Goal: Transaction & Acquisition: Purchase product/service

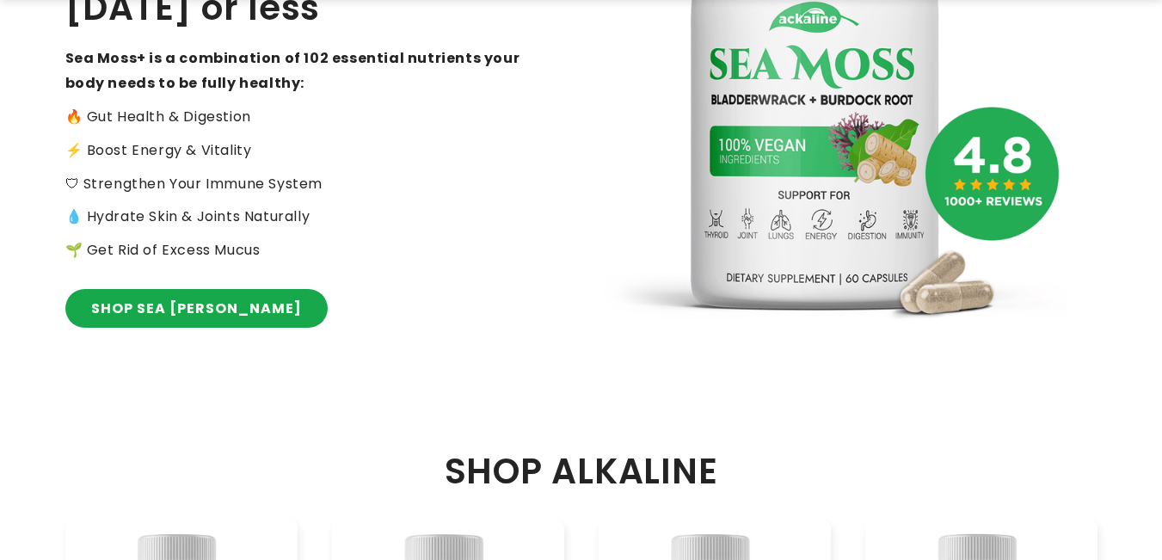
scroll to position [430, 0]
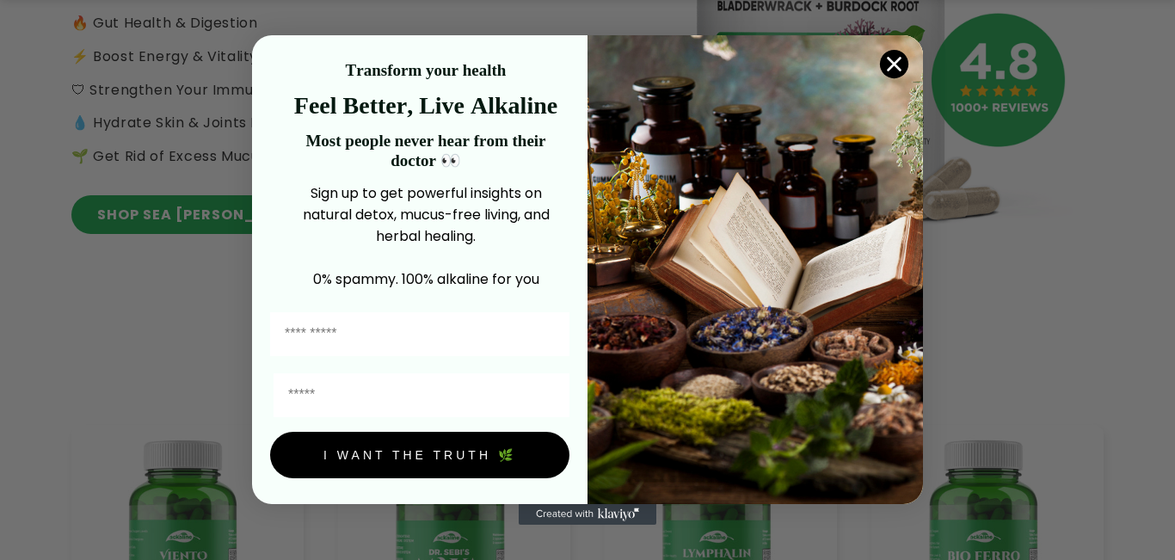
click at [889, 58] on icon "Close dialog" at bounding box center [894, 64] width 12 height 12
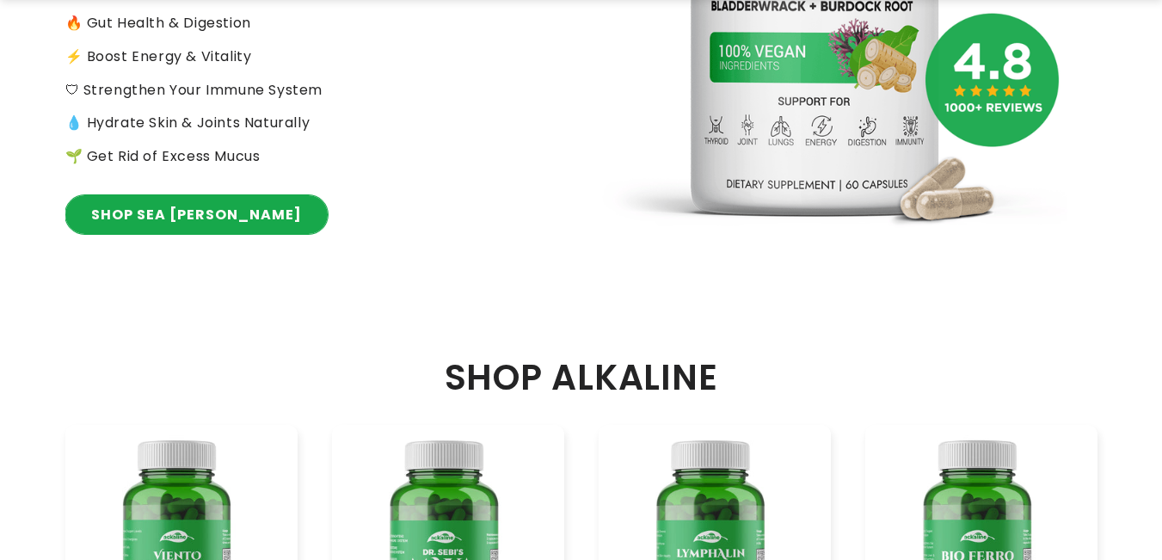
click at [153, 195] on link "SHOP SEA MOSS" at bounding box center [196, 214] width 262 height 39
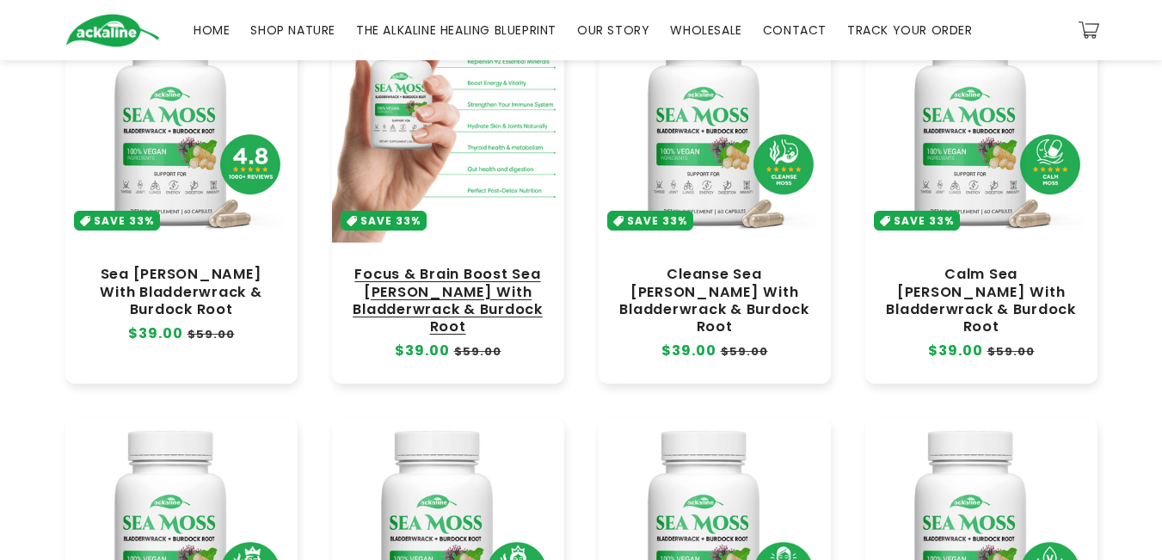
scroll to position [86, 0]
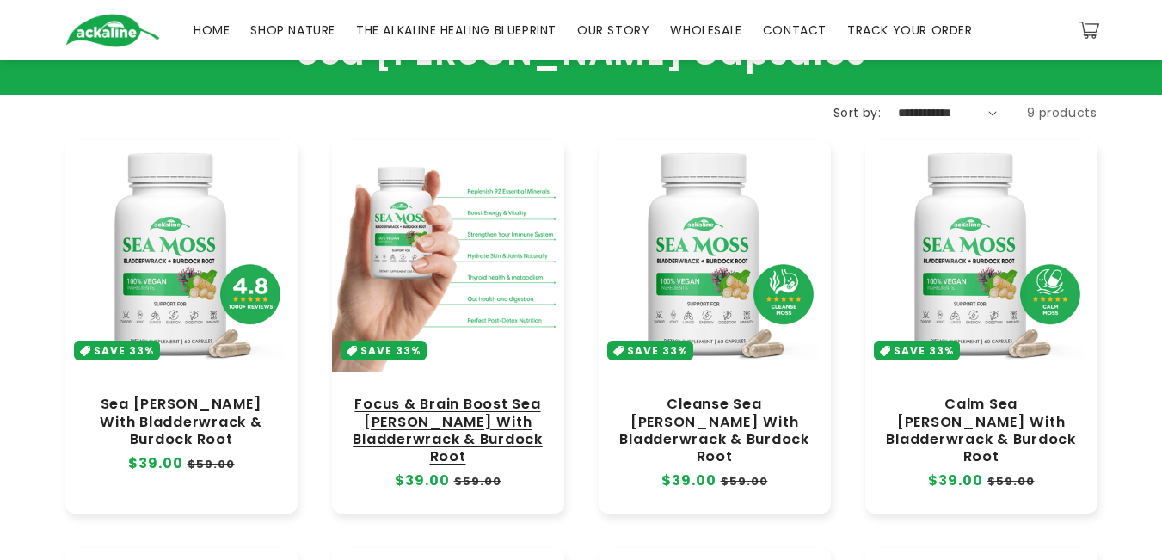
click at [465, 396] on link "Focus & Brain Boost Sea [PERSON_NAME] With Bladderwrack & Burdock Root" at bounding box center [448, 431] width 198 height 70
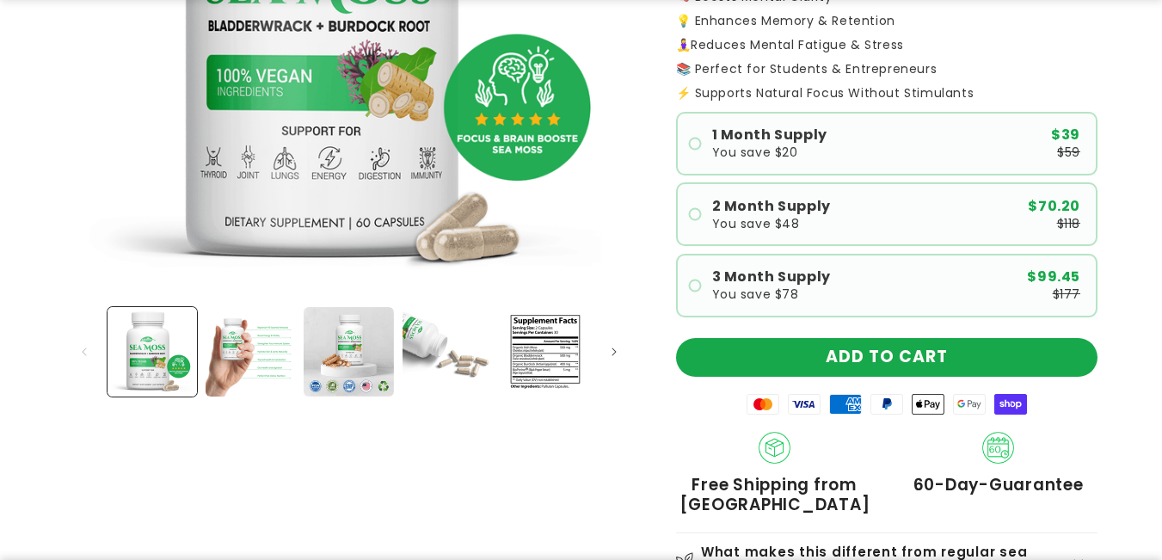
scroll to position [430, 0]
